Goal: Task Accomplishment & Management: Use online tool/utility

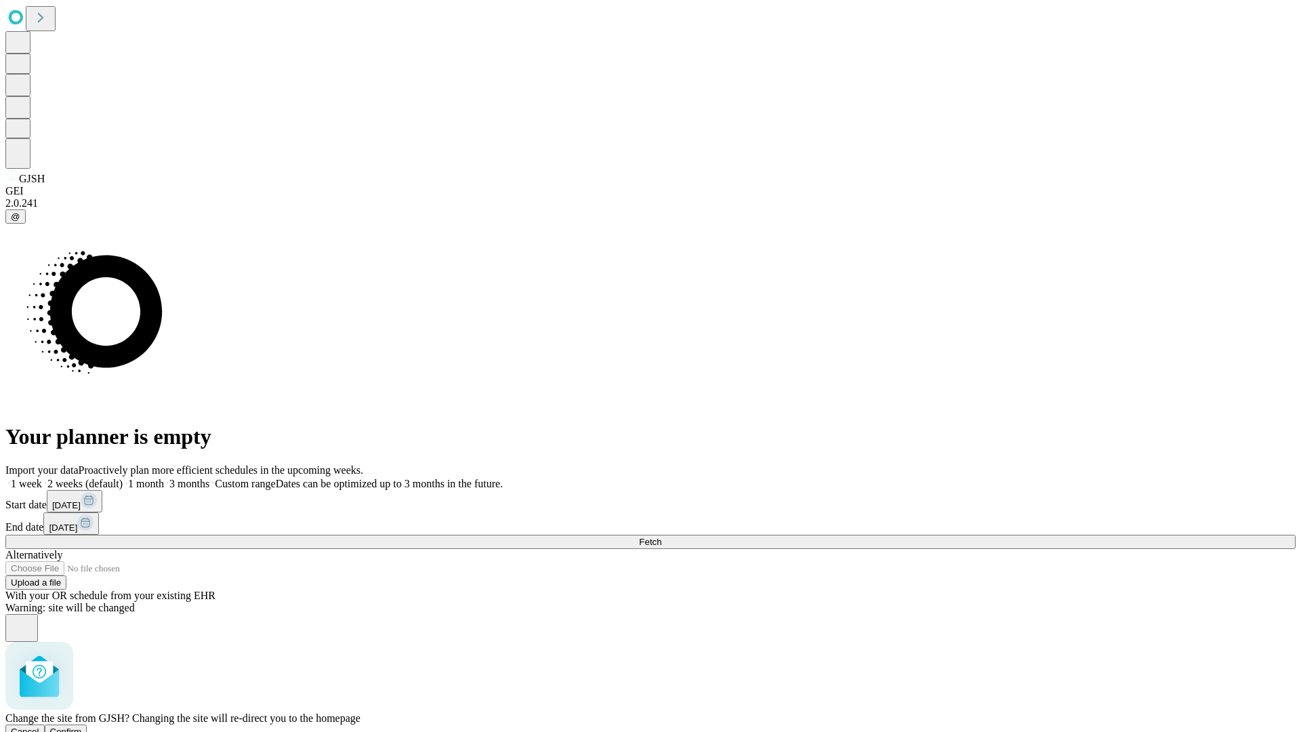
click at [82, 727] on span "Confirm" at bounding box center [66, 732] width 32 height 10
click at [42, 478] on label "1 week" at bounding box center [23, 484] width 37 height 12
click at [661, 537] on span "Fetch" at bounding box center [650, 542] width 22 height 10
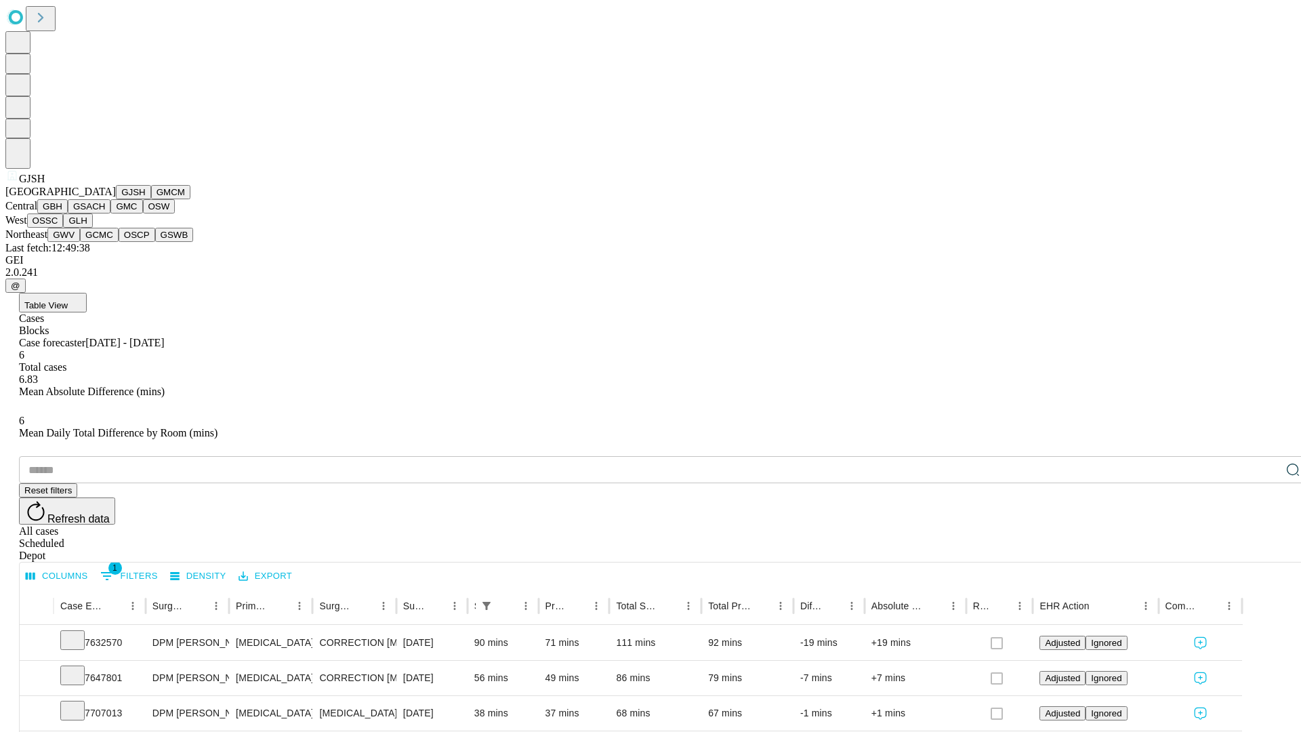
click at [151, 199] on button "GMCM" at bounding box center [170, 192] width 39 height 14
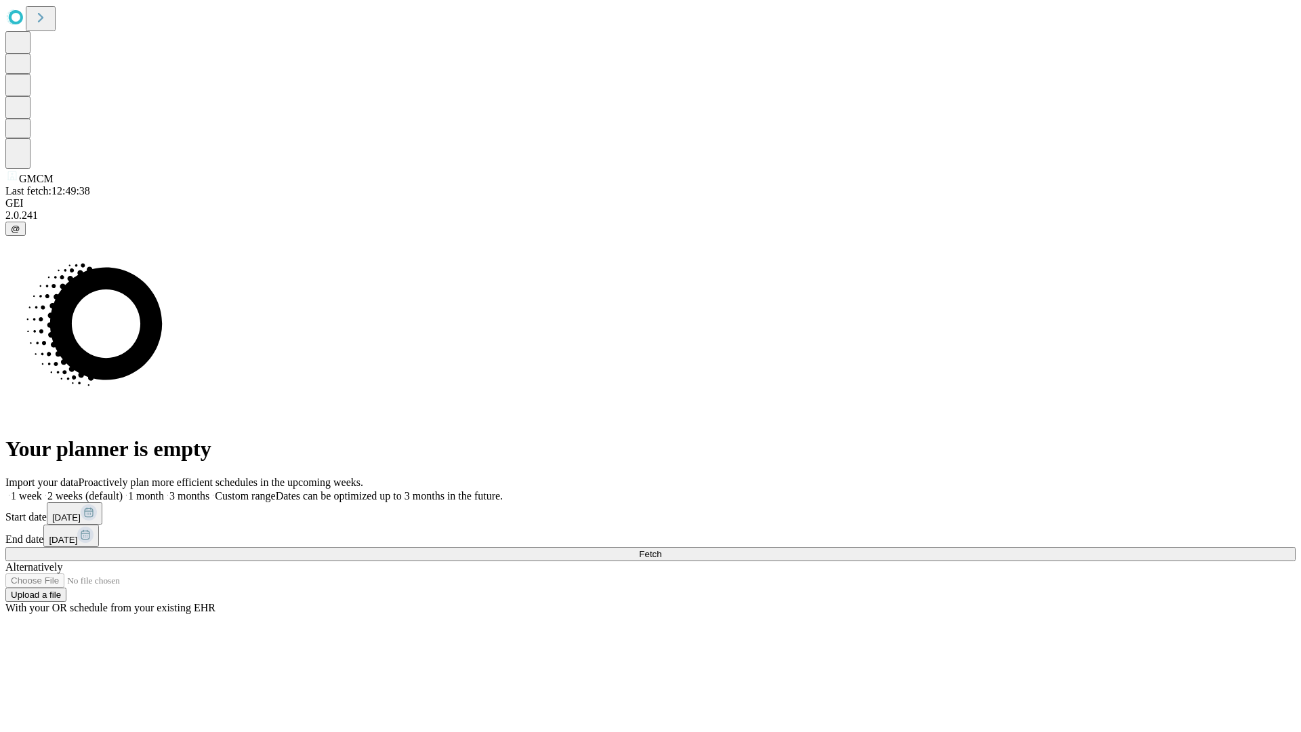
click at [661, 549] on span "Fetch" at bounding box center [650, 554] width 22 height 10
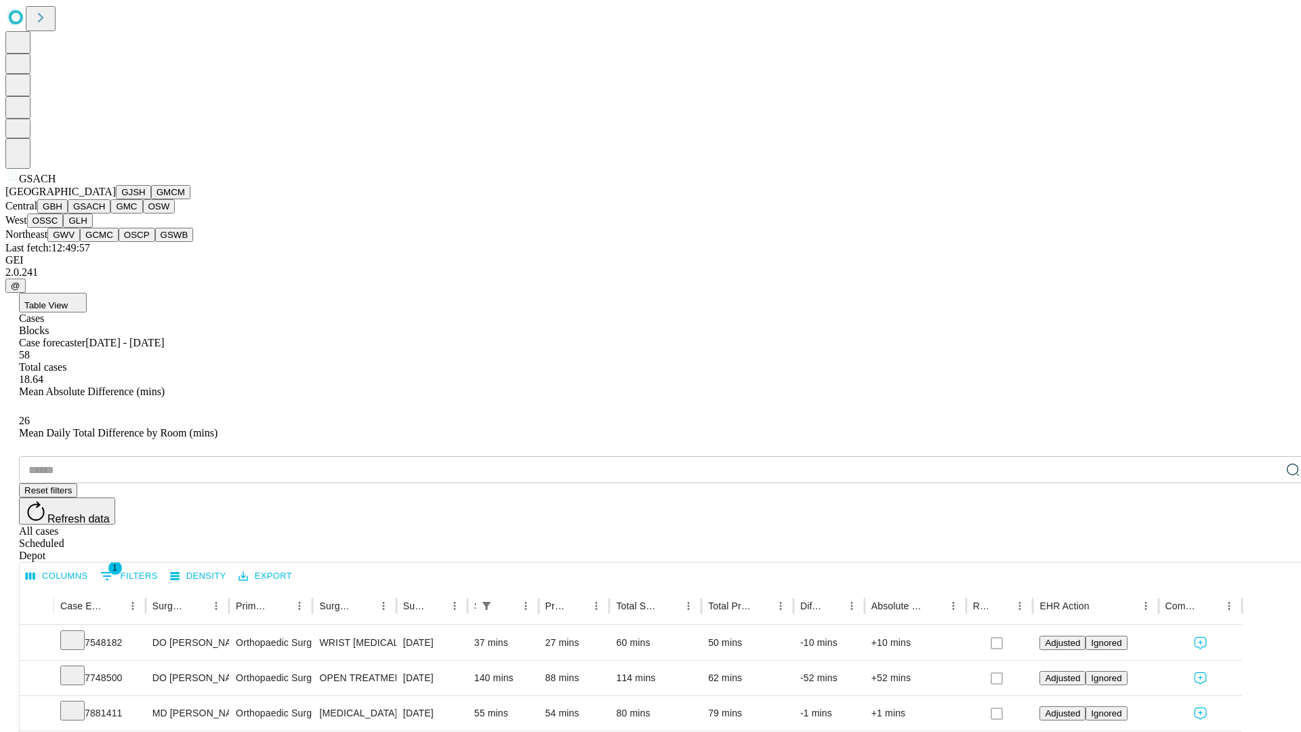
click at [110, 213] on button "GMC" at bounding box center [126, 206] width 32 height 14
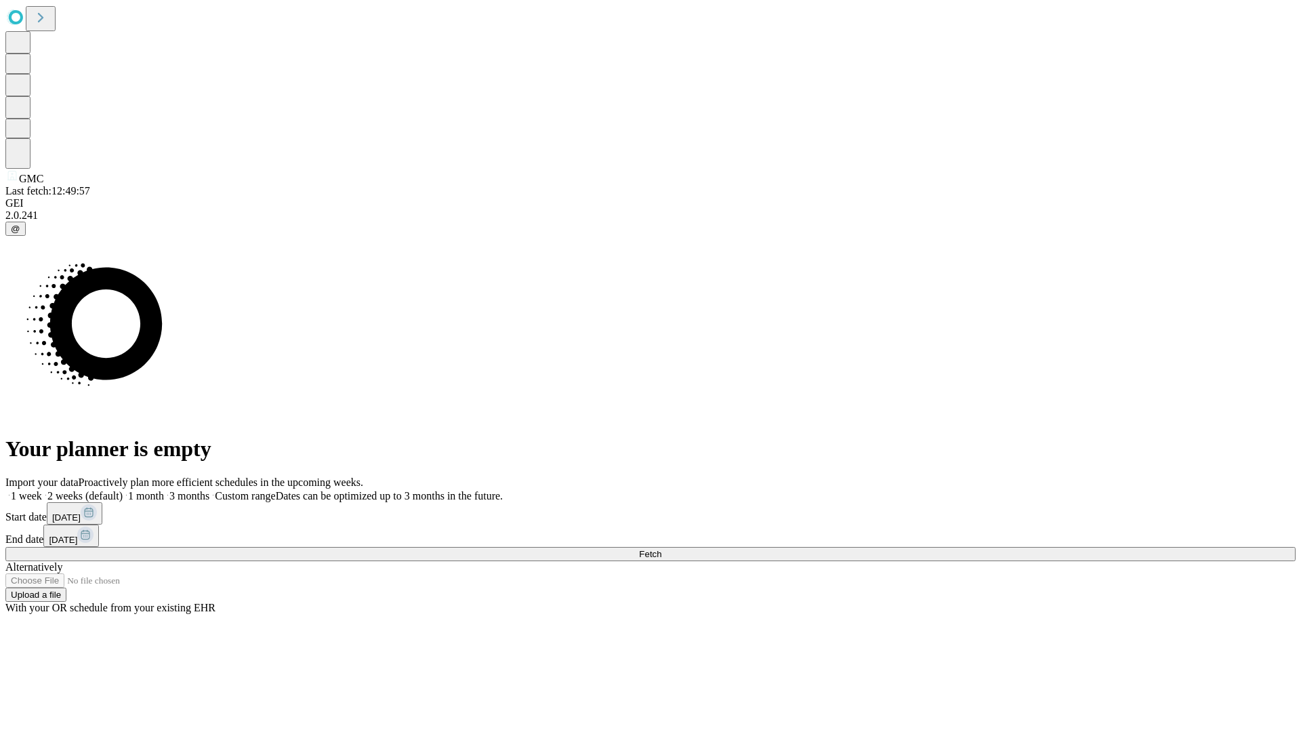
click at [42, 490] on label "1 week" at bounding box center [23, 496] width 37 height 12
click at [661, 549] on span "Fetch" at bounding box center [650, 554] width 22 height 10
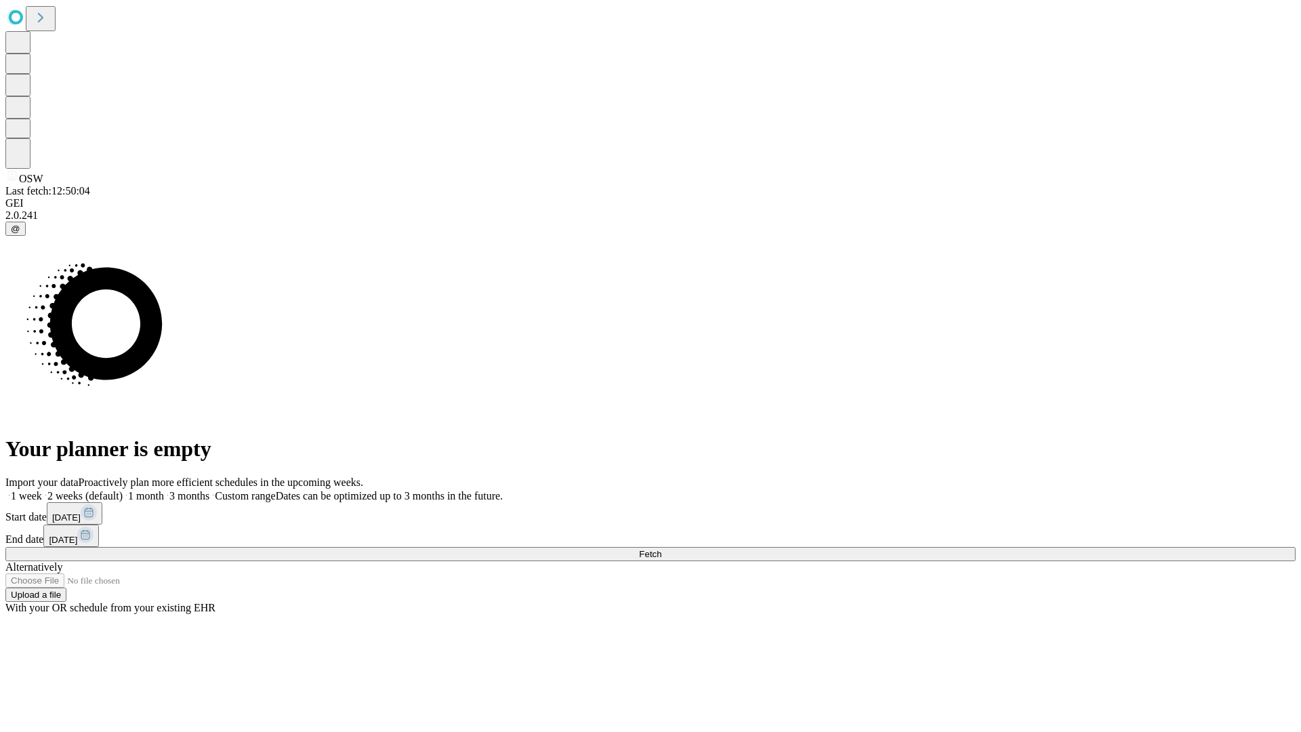
click at [42, 490] on label "1 week" at bounding box center [23, 496] width 37 height 12
click at [661, 549] on span "Fetch" at bounding box center [650, 554] width 22 height 10
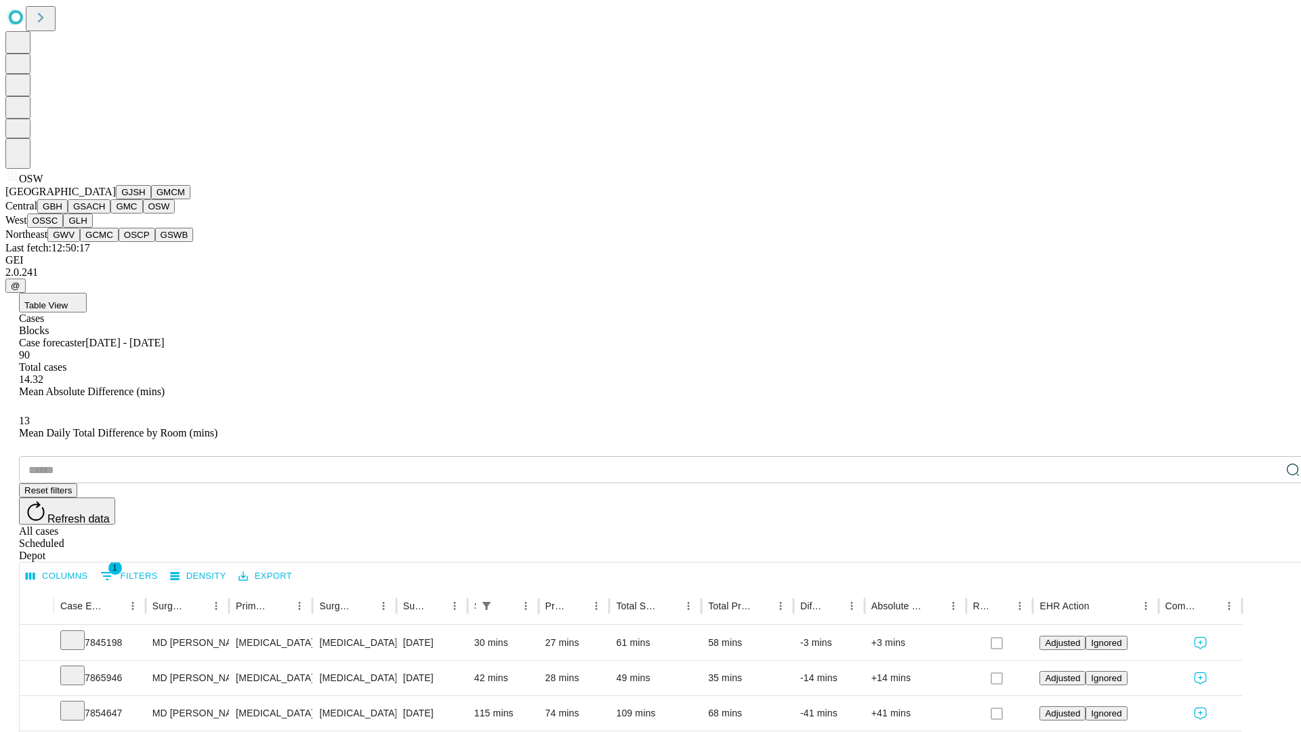
click at [64, 228] on button "OSSC" at bounding box center [45, 220] width 37 height 14
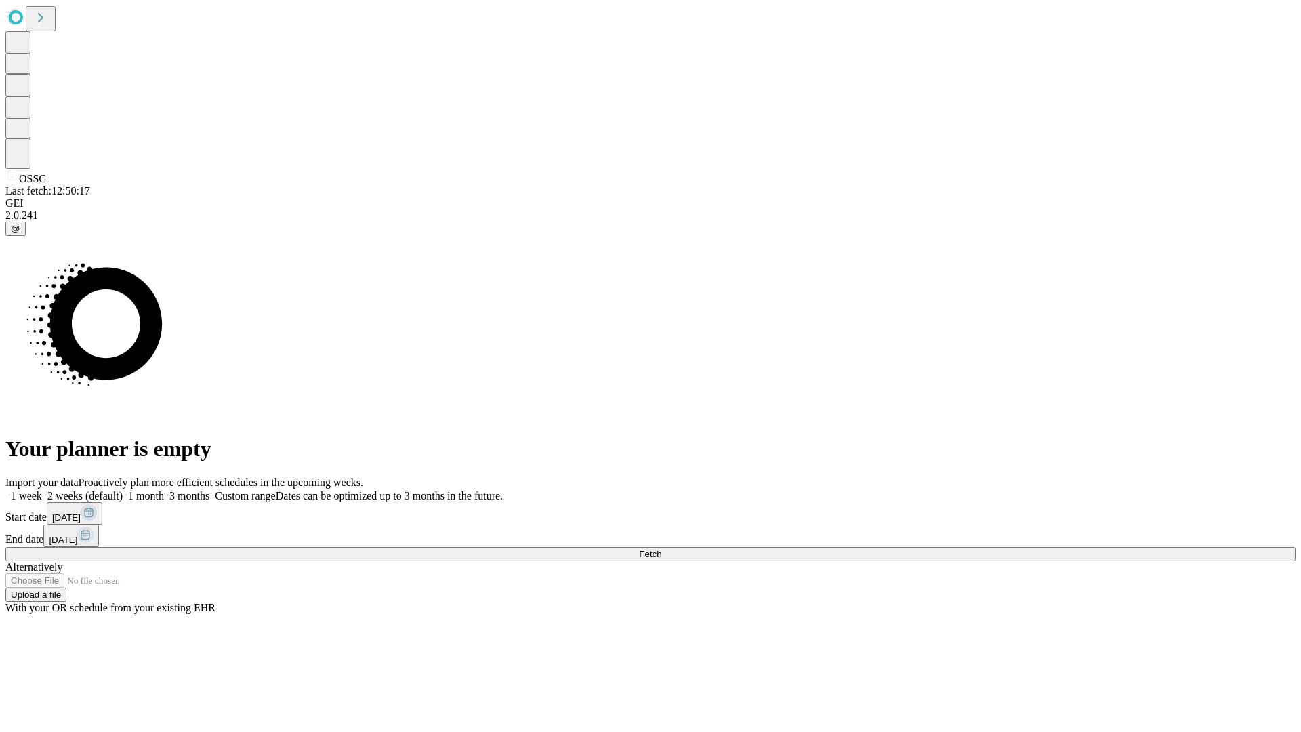
click at [42, 490] on label "1 week" at bounding box center [23, 496] width 37 height 12
click at [661, 549] on span "Fetch" at bounding box center [650, 554] width 22 height 10
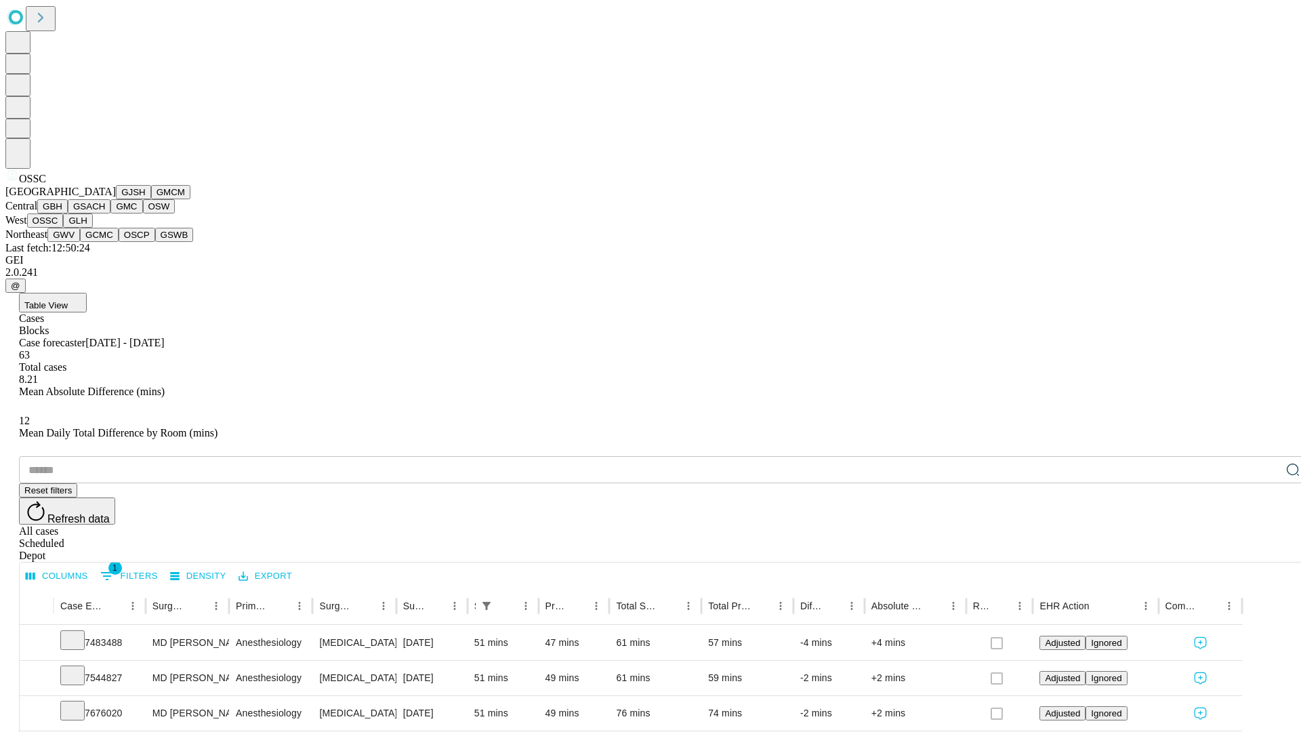
click at [92, 228] on button "GLH" at bounding box center [77, 220] width 29 height 14
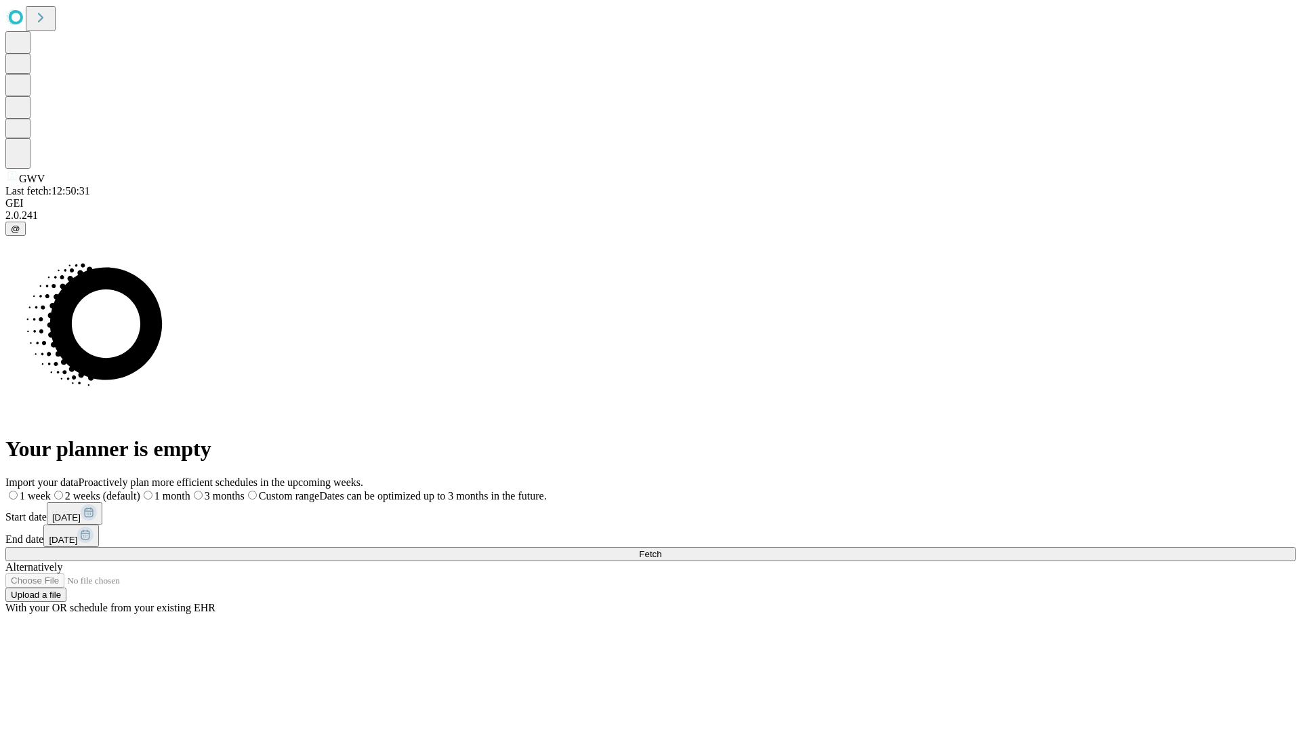
click at [51, 490] on label "1 week" at bounding box center [27, 496] width 45 height 12
click at [661, 549] on span "Fetch" at bounding box center [650, 554] width 22 height 10
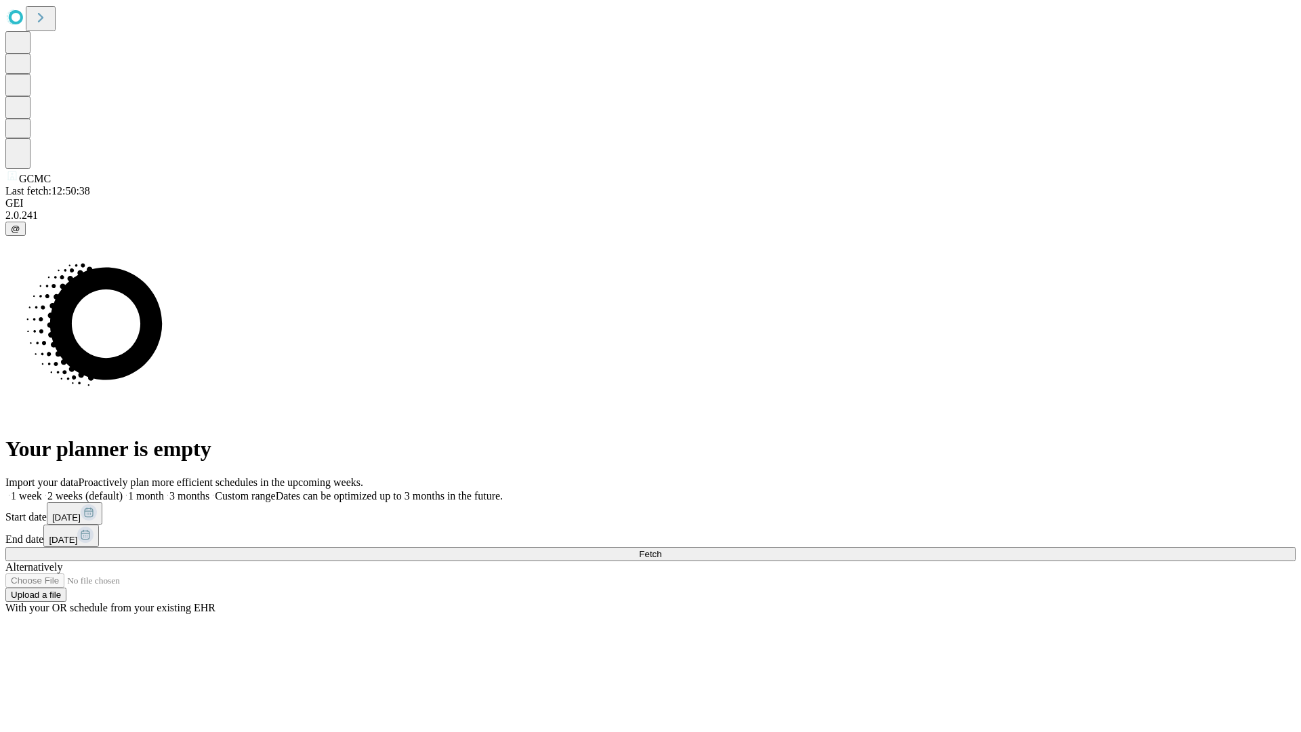
click at [661, 549] on span "Fetch" at bounding box center [650, 554] width 22 height 10
